Goal: Find specific page/section: Locate a particular part of the current website

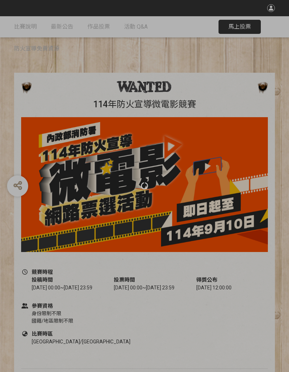
click at [241, 25] on div at bounding box center [144, 186] width 289 height 372
click at [243, 25] on div at bounding box center [144, 186] width 289 height 372
click at [240, 27] on div at bounding box center [144, 186] width 289 height 372
click at [241, 26] on div at bounding box center [144, 186] width 289 height 372
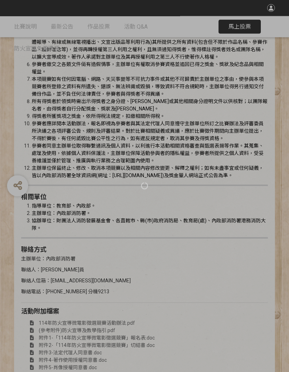
scroll to position [1298, 0]
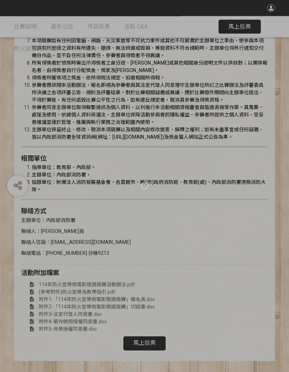
click at [149, 347] on div at bounding box center [144, 186] width 289 height 372
click at [154, 341] on div at bounding box center [144, 186] width 289 height 372
click at [154, 337] on div at bounding box center [144, 186] width 289 height 372
click at [243, 23] on div at bounding box center [144, 186] width 289 height 372
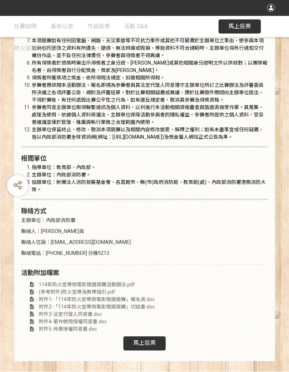
click at [152, 346] on span "馬上投票" at bounding box center [144, 342] width 23 height 7
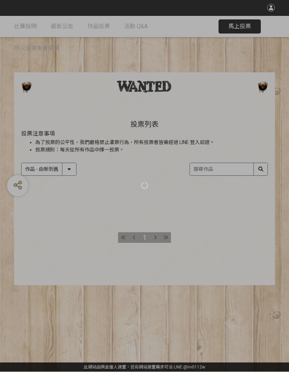
scroll to position [9, 0]
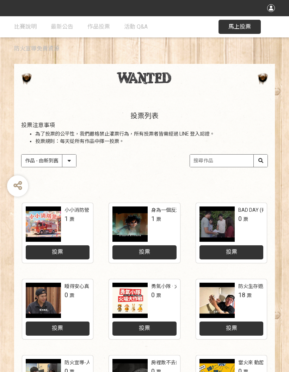
click at [63, 157] on select "作品 - 由新到舊 作品 - 由舊到新 票數 - 由多到少 票數 - 由少到多" at bounding box center [49, 160] width 55 height 12
select select "vote"
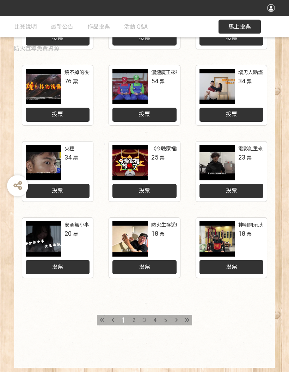
scroll to position [225, 0]
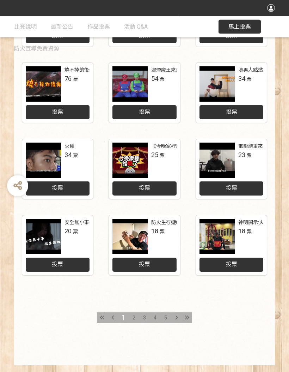
click at [177, 312] on div at bounding box center [176, 317] width 11 height 11
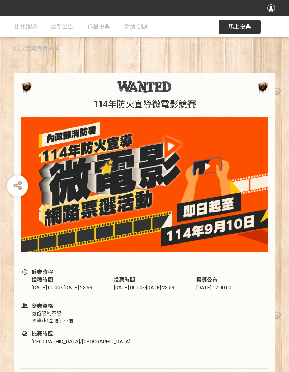
click at [244, 27] on span "馬上投票" at bounding box center [239, 26] width 23 height 7
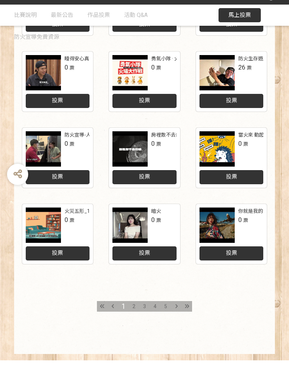
scroll to position [225, 0]
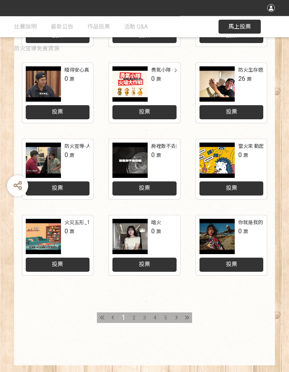
click at [187, 320] on div at bounding box center [187, 317] width 11 height 11
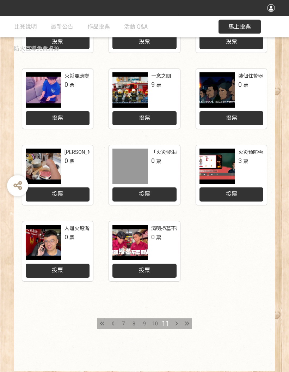
scroll to position [225, 0]
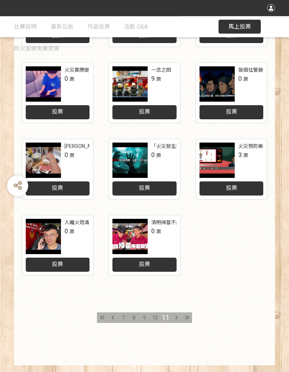
click at [115, 319] on div at bounding box center [113, 317] width 11 height 11
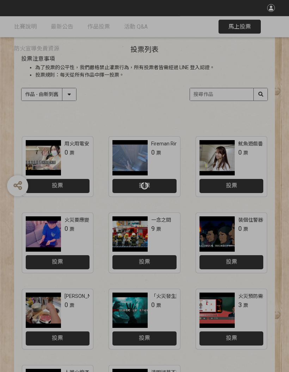
scroll to position [225, 0]
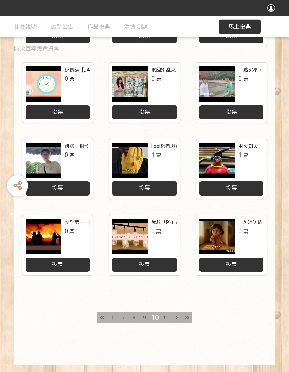
click at [127, 315] on div "7" at bounding box center [123, 317] width 11 height 11
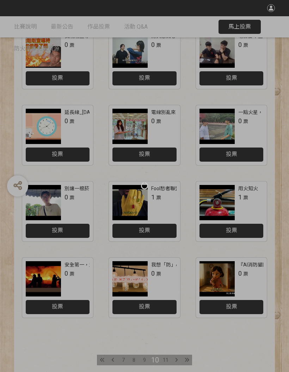
scroll to position [225, 0]
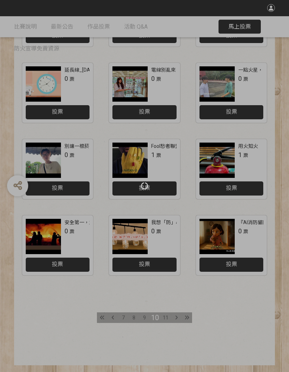
click at [145, 317] on div at bounding box center [144, 186] width 289 height 372
click at [114, 316] on div at bounding box center [113, 317] width 11 height 11
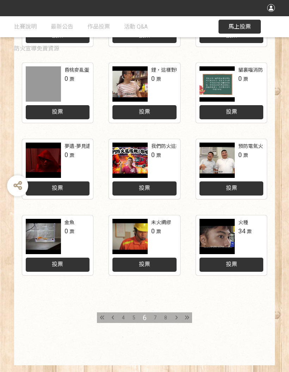
scroll to position [225, 0]
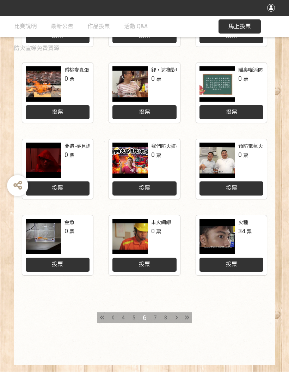
click at [178, 315] on div at bounding box center [176, 317] width 11 height 11
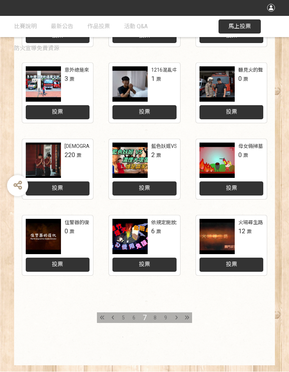
scroll to position [225, 0]
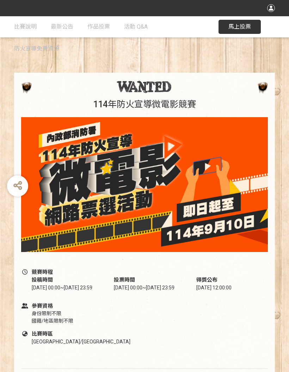
click at [247, 24] on span "馬上投票" at bounding box center [239, 26] width 23 height 7
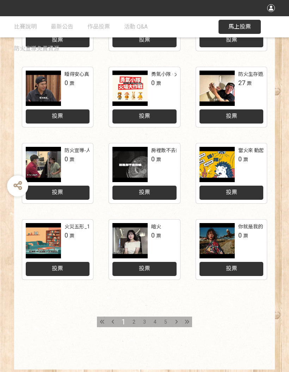
scroll to position [225, 0]
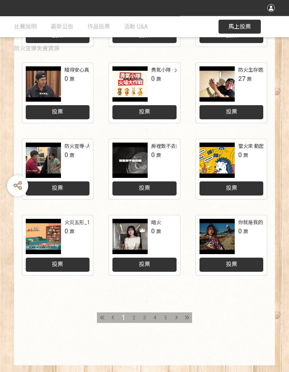
click at [173, 315] on div at bounding box center [176, 317] width 11 height 11
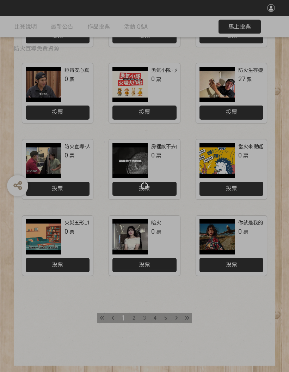
scroll to position [225, 0]
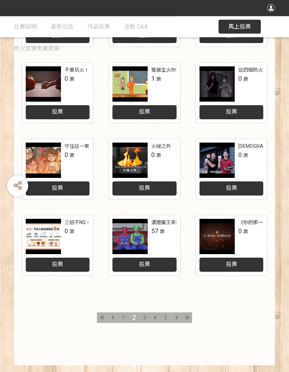
click at [188, 317] on icon at bounding box center [187, 317] width 5 height 5
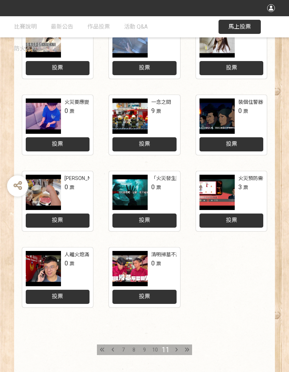
scroll to position [225, 0]
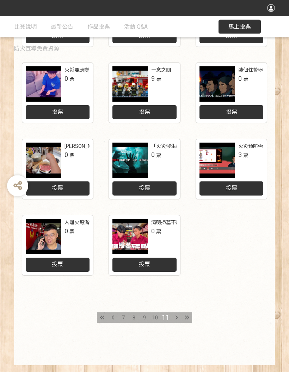
click at [112, 318] on icon at bounding box center [113, 317] width 2 height 5
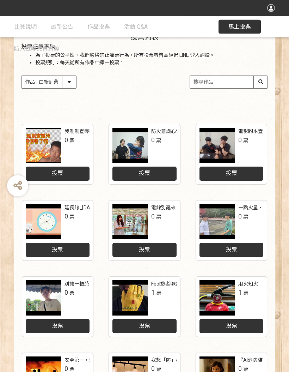
scroll to position [225, 0]
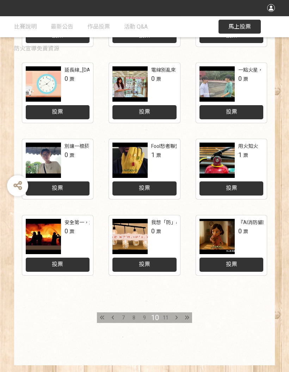
click at [114, 316] on icon at bounding box center [113, 317] width 2 height 5
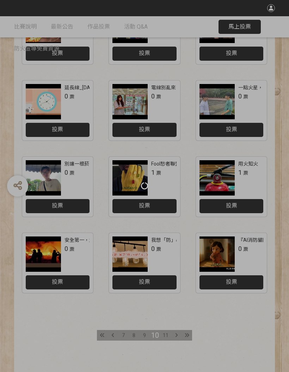
scroll to position [225, 0]
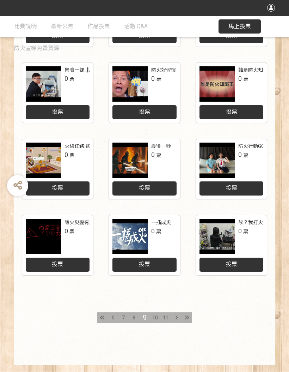
click at [115, 318] on div at bounding box center [113, 317] width 11 height 11
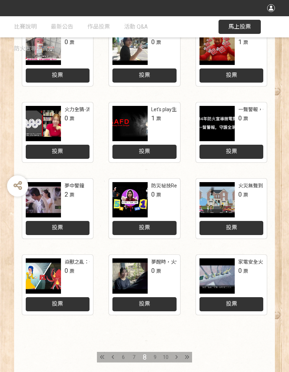
scroll to position [225, 0]
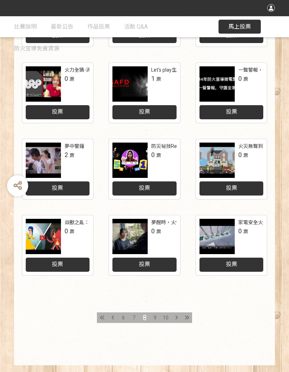
click at [112, 318] on icon at bounding box center [113, 317] width 2 height 5
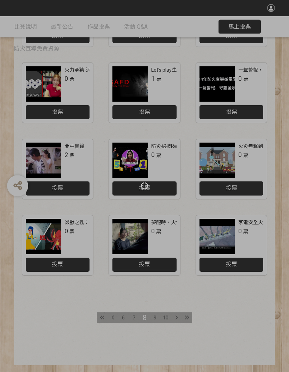
scroll to position [225, 0]
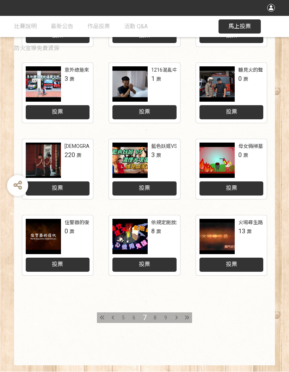
click at [225, 234] on div at bounding box center [217, 236] width 35 height 35
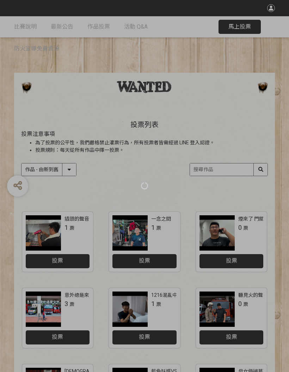
scroll to position [250, 0]
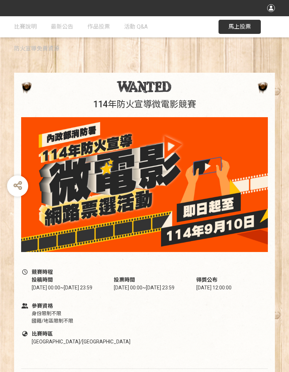
click at [243, 29] on span "馬上投票" at bounding box center [239, 26] width 23 height 7
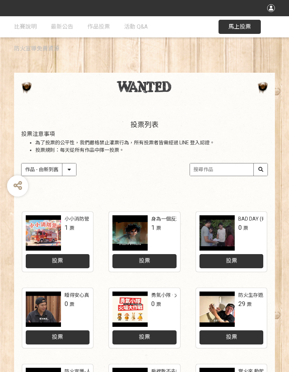
click at [219, 170] on input "search" at bounding box center [229, 169] width 78 height 12
type input "火場尋生路"
click at [243, 28] on div "收藏這個活動 此網站由獎金獵人建置，若有網站建置需求 可洽 LINE: @irv0112w 分享 比賽說明 最新公告 作品投票 活動 Q&A 防火宣導免費資源…" at bounding box center [144, 306] width 289 height 613
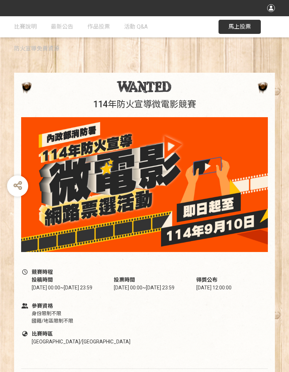
click at [247, 25] on span "馬上投票" at bounding box center [239, 26] width 23 height 7
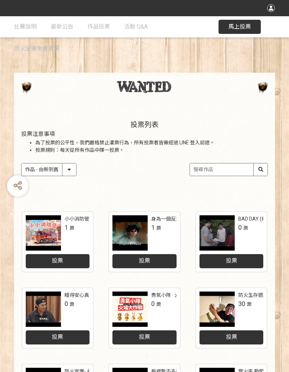
click at [227, 170] on input "search" at bounding box center [229, 169] width 78 height 12
type input "火場尋出路"
click at [242, 25] on div "收藏這個活動 此網站由獎金獵人建置，若有網站建置需求 可洽 LINE: @irv0112w 分享 比賽說明 最新公告 作品投票 活動 Q&A 防火宣導免費資源…" at bounding box center [144, 306] width 289 height 613
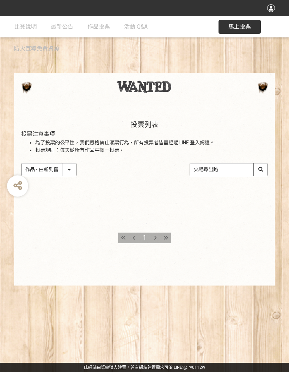
click at [243, 23] on button "馬上投票" at bounding box center [240, 27] width 42 height 14
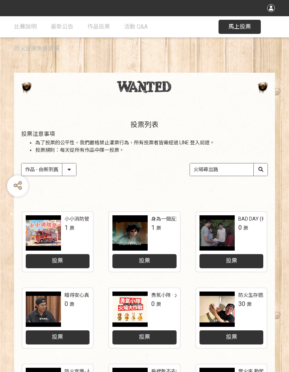
click at [240, 167] on input "火場尋出路" at bounding box center [229, 169] width 78 height 12
click at [243, 29] on div "收藏這個活動 此網站由獎金獵人建置，若有網站建置需求 可洽 LINE: @irv0112w 分享 比賽說明 最新公告 作品投票 活動 Q&A 防火宣導免費資源…" at bounding box center [144, 306] width 289 height 613
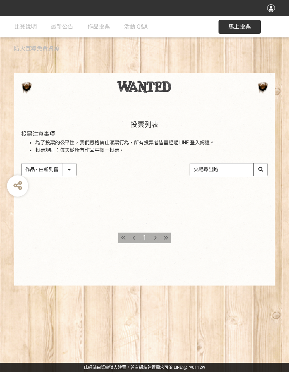
click at [244, 25] on span "馬上投票" at bounding box center [239, 26] width 23 height 7
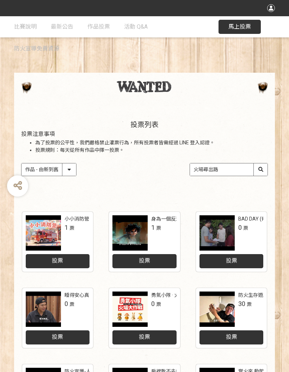
click at [263, 166] on input "火場尋出路" at bounding box center [229, 169] width 78 height 12
click at [245, 167] on input "火場尋出路" at bounding box center [229, 169] width 78 height 12
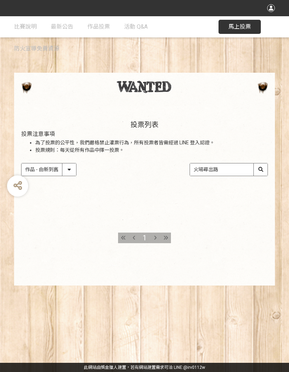
click at [238, 25] on span "馬上投票" at bounding box center [239, 26] width 23 height 7
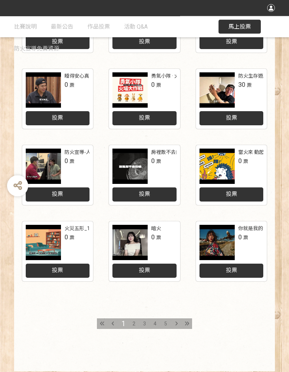
scroll to position [225, 0]
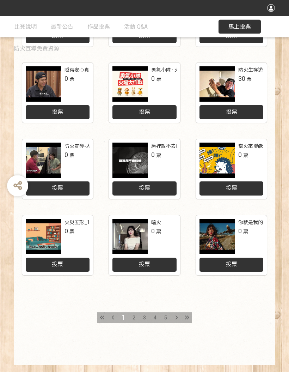
click at [185, 315] on icon at bounding box center [187, 317] width 5 height 5
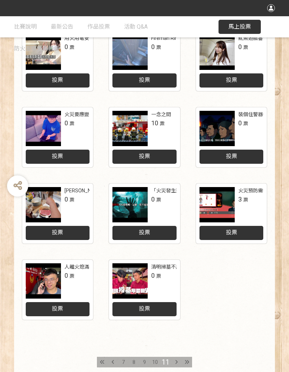
scroll to position [225, 0]
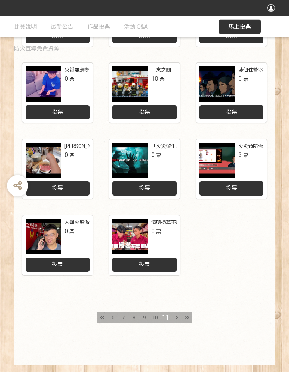
click at [114, 318] on div at bounding box center [113, 317] width 11 height 11
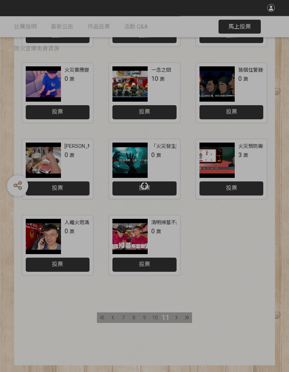
scroll to position [225, 0]
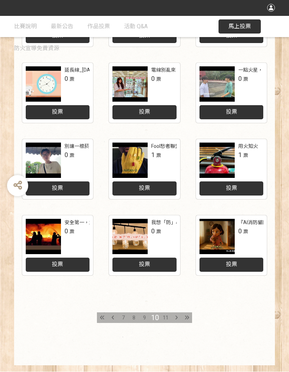
click at [114, 316] on icon at bounding box center [113, 317] width 2 height 5
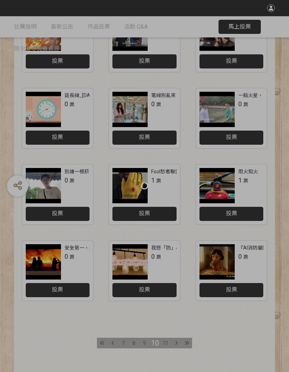
scroll to position [225, 0]
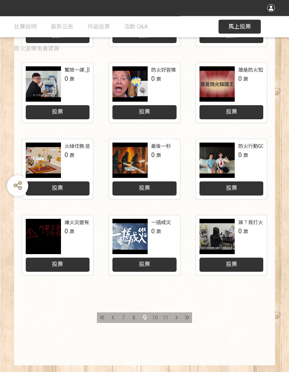
click at [113, 318] on icon at bounding box center [113, 317] width 2 height 5
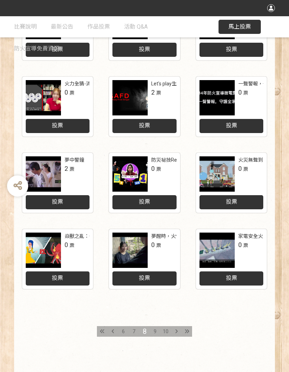
scroll to position [225, 0]
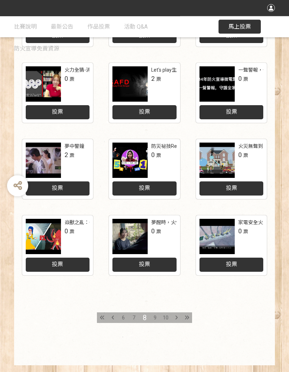
click at [115, 318] on div at bounding box center [113, 317] width 11 height 11
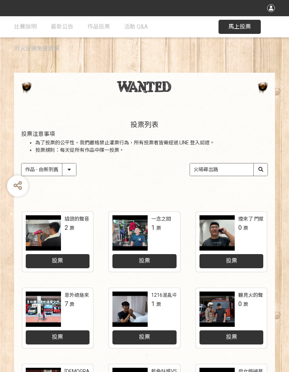
click at [68, 169] on select "作品 - 由新到舊 作品 - 由舊到新 票數 - 由多到少 票數 - 由少到多" at bounding box center [49, 169] width 55 height 12
select select "vote"
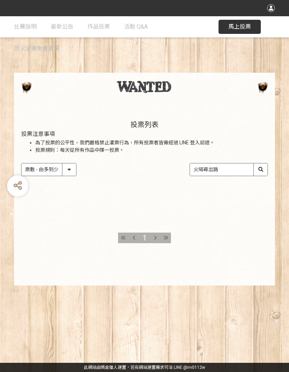
click at [258, 169] on input "火場尋出路" at bounding box center [229, 169] width 78 height 12
click at [161, 233] on div at bounding box center [165, 237] width 11 height 11
click at [160, 238] on div at bounding box center [165, 237] width 11 height 11
click at [231, 169] on input "火場尋出路" at bounding box center [229, 169] width 78 height 12
click at [263, 169] on input "火場尋出路" at bounding box center [229, 169] width 78 height 12
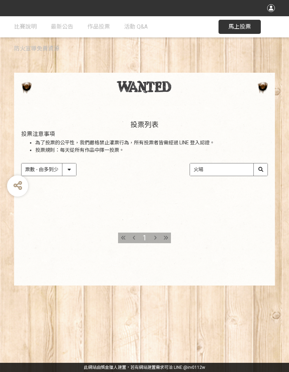
type input "火"
click at [264, 170] on input "search" at bounding box center [229, 169] width 78 height 12
click at [247, 214] on div "收藏這個活動 此網站由獎金獵人建置，若有網站建置需求 可洽 LINE: @irv0112w 分享 比賽說明 最新公告 作品投票 活動 Q&A 防火宣導免費資源…" at bounding box center [144, 186] width 289 height 372
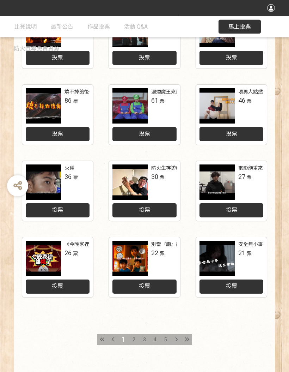
scroll to position [225, 0]
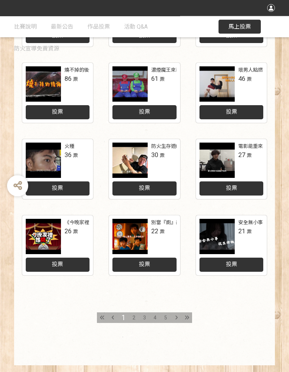
click at [174, 313] on div at bounding box center [176, 317] width 11 height 11
